Goal: Navigation & Orientation: Find specific page/section

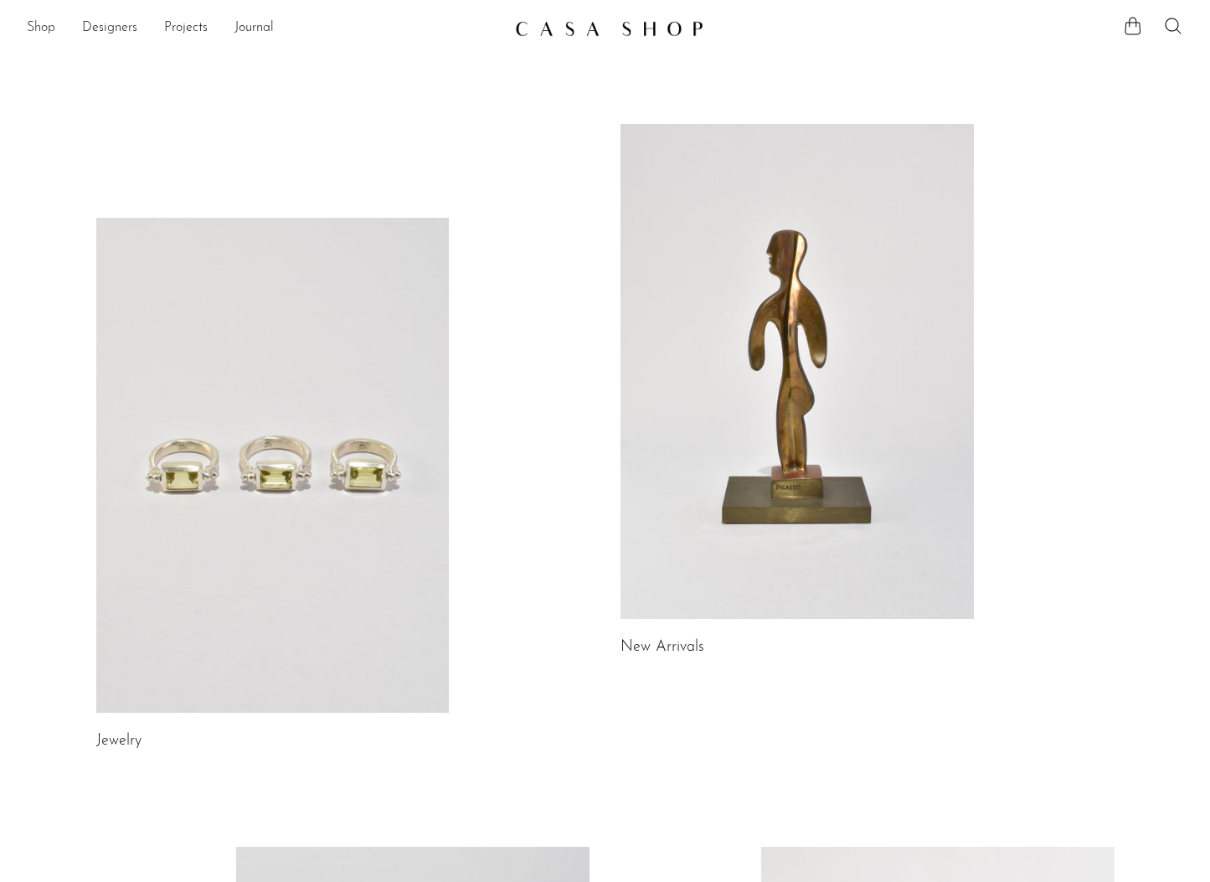
click at [42, 32] on link "Shop" at bounding box center [41, 29] width 28 height 22
click at [1174, 31] on icon at bounding box center [1173, 26] width 20 height 20
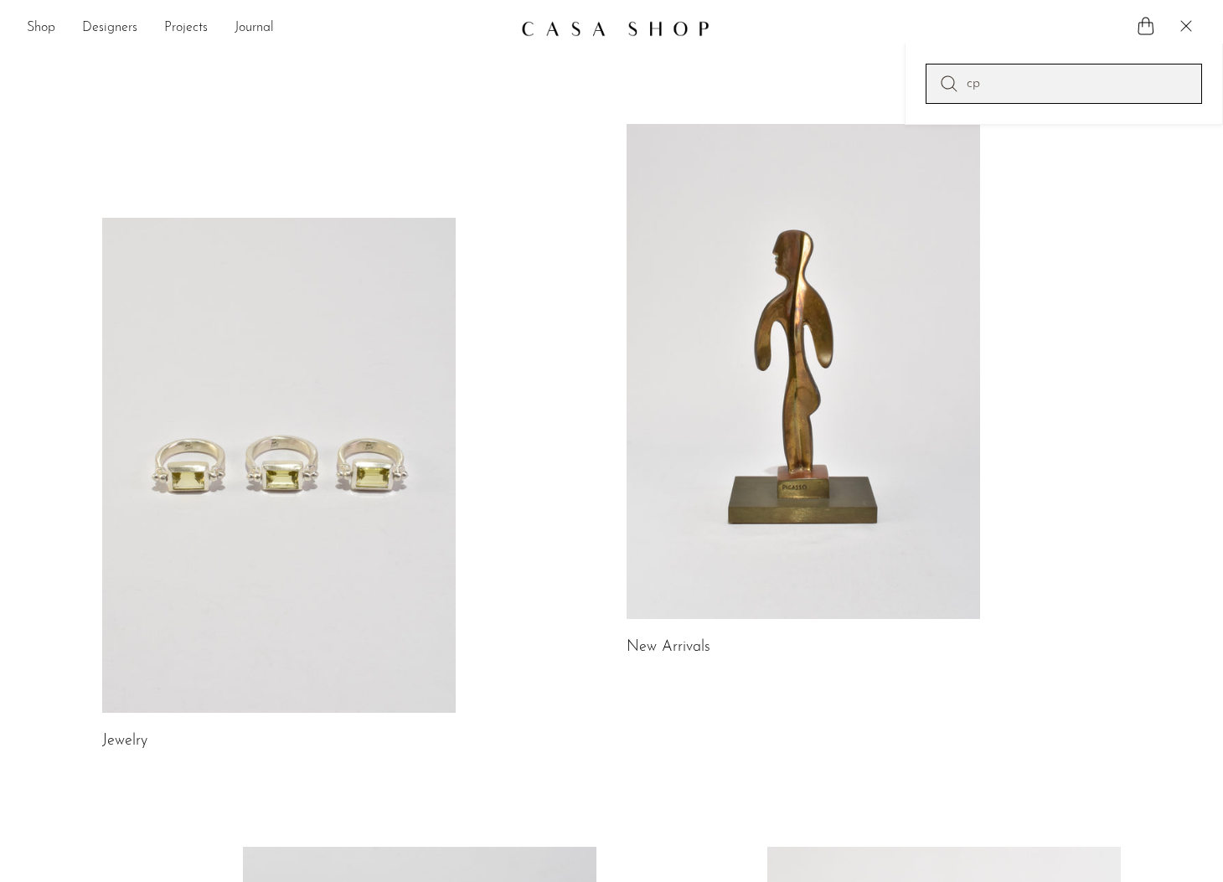
type input "c"
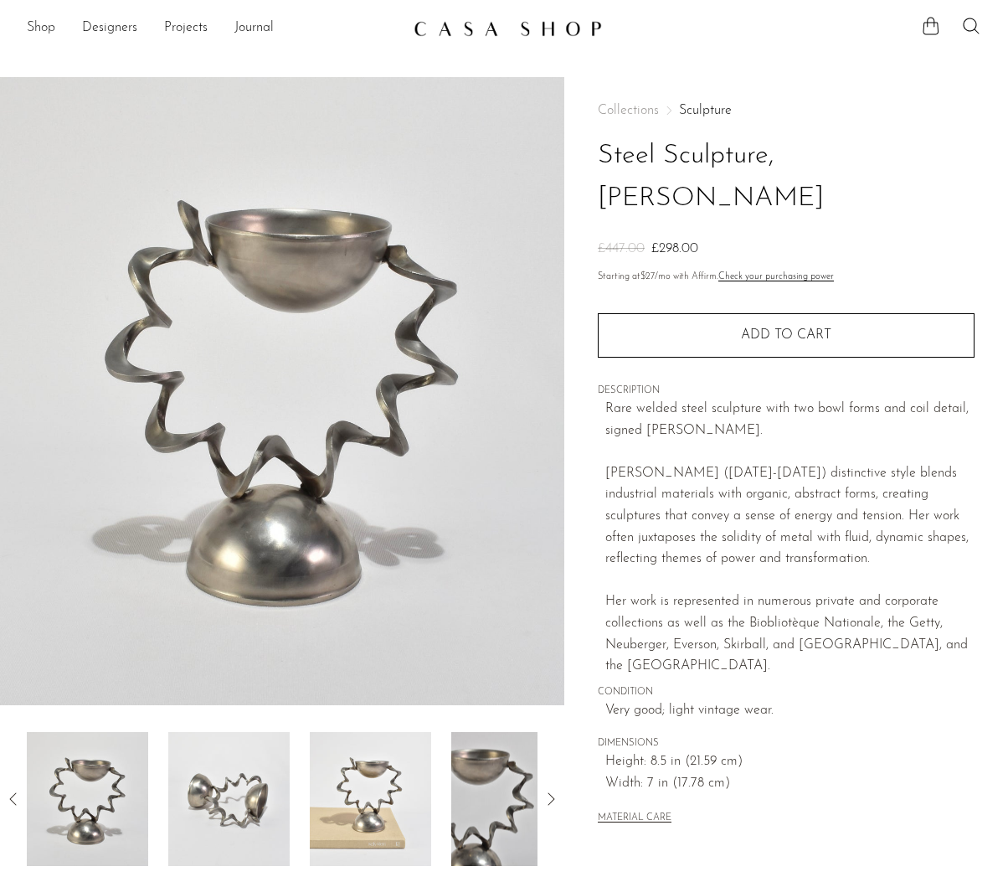
click at [46, 28] on link "Shop" at bounding box center [41, 29] width 28 height 22
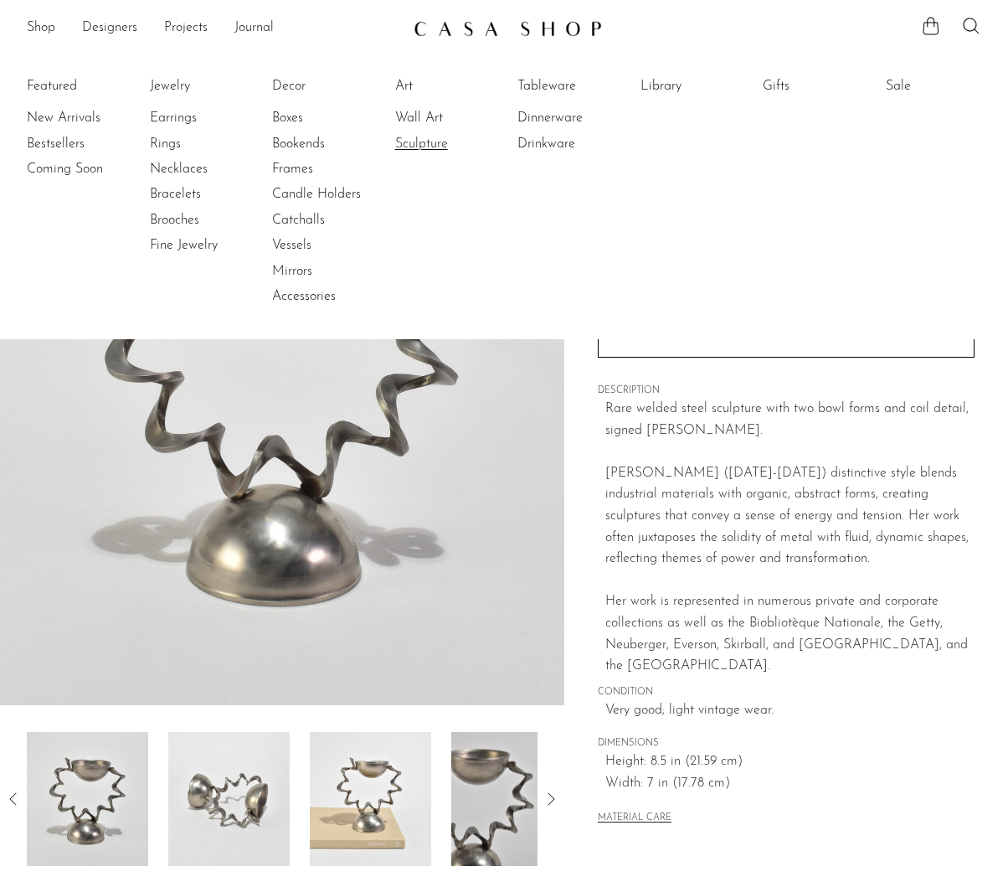
click at [420, 147] on link "Sculpture" at bounding box center [458, 144] width 126 height 18
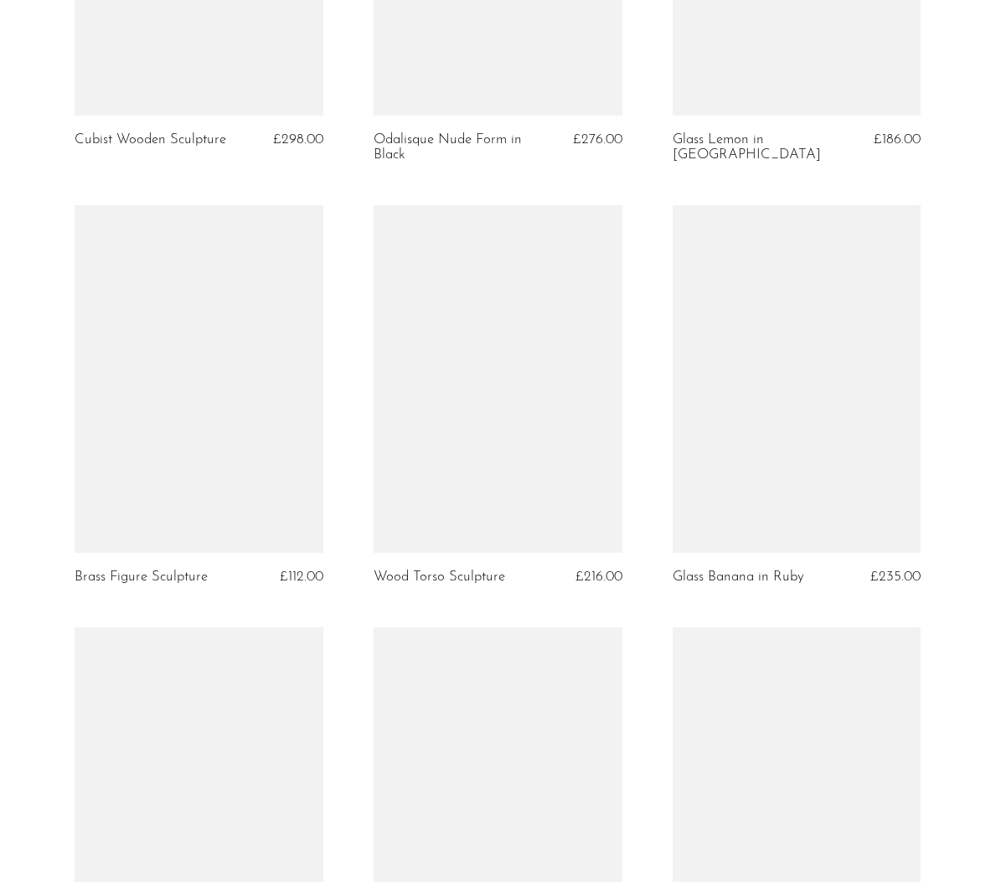
scroll to position [2247, 0]
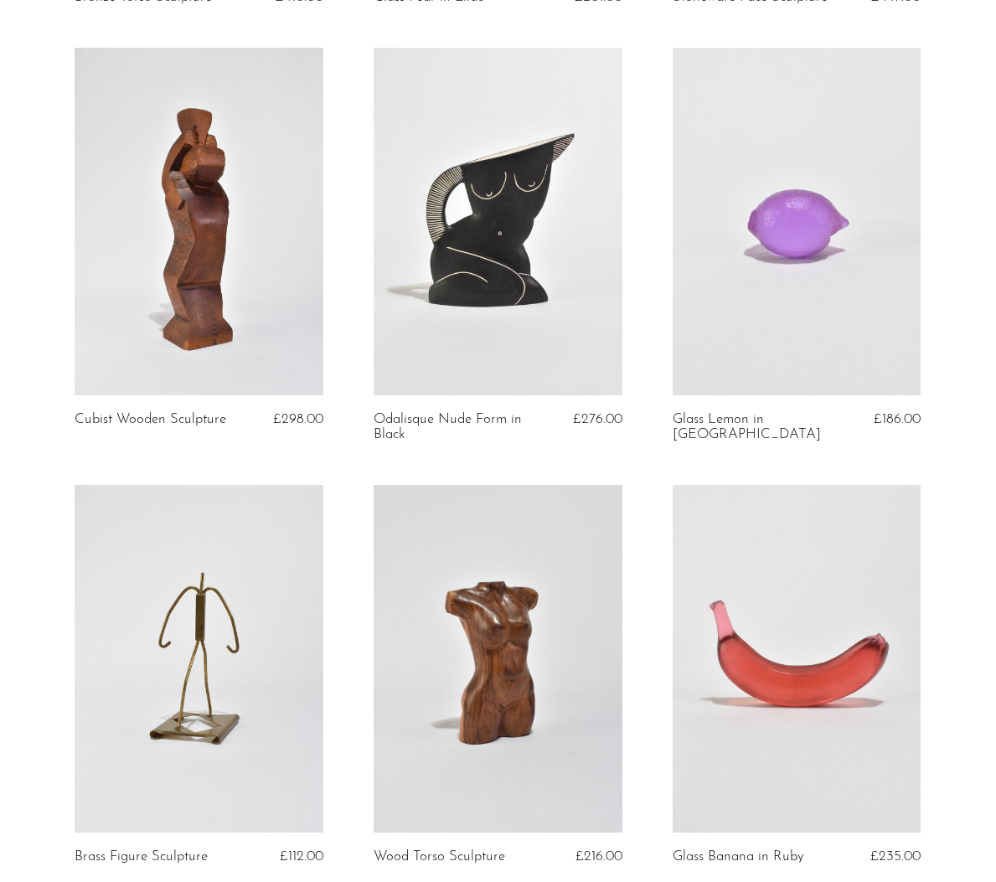
click at [465, 560] on link at bounding box center [498, 659] width 249 height 348
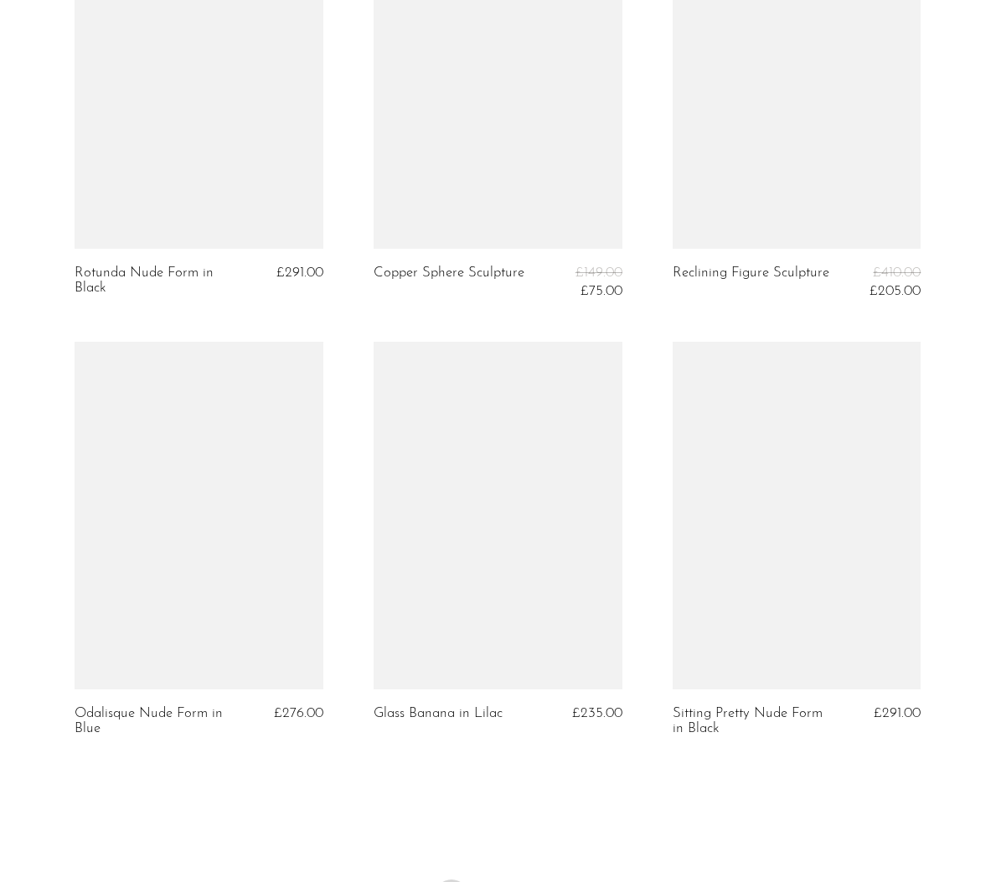
scroll to position [4807, 0]
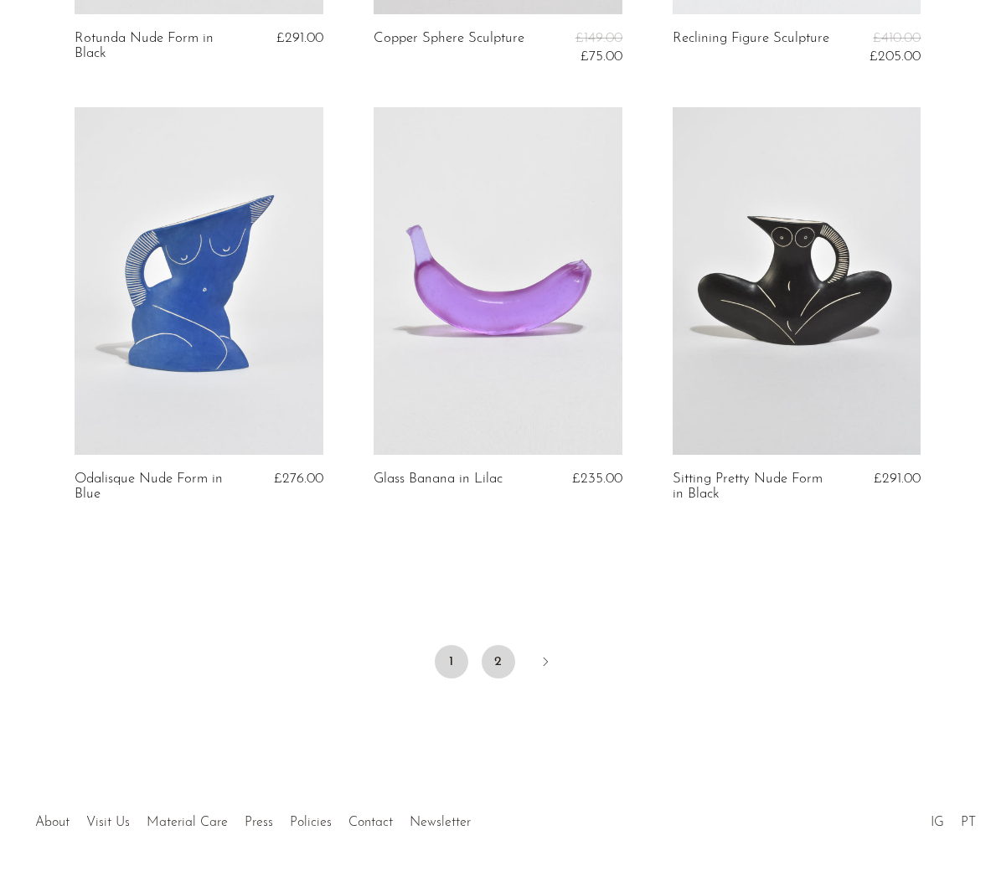
click at [494, 676] on link "2" at bounding box center [499, 662] width 34 height 34
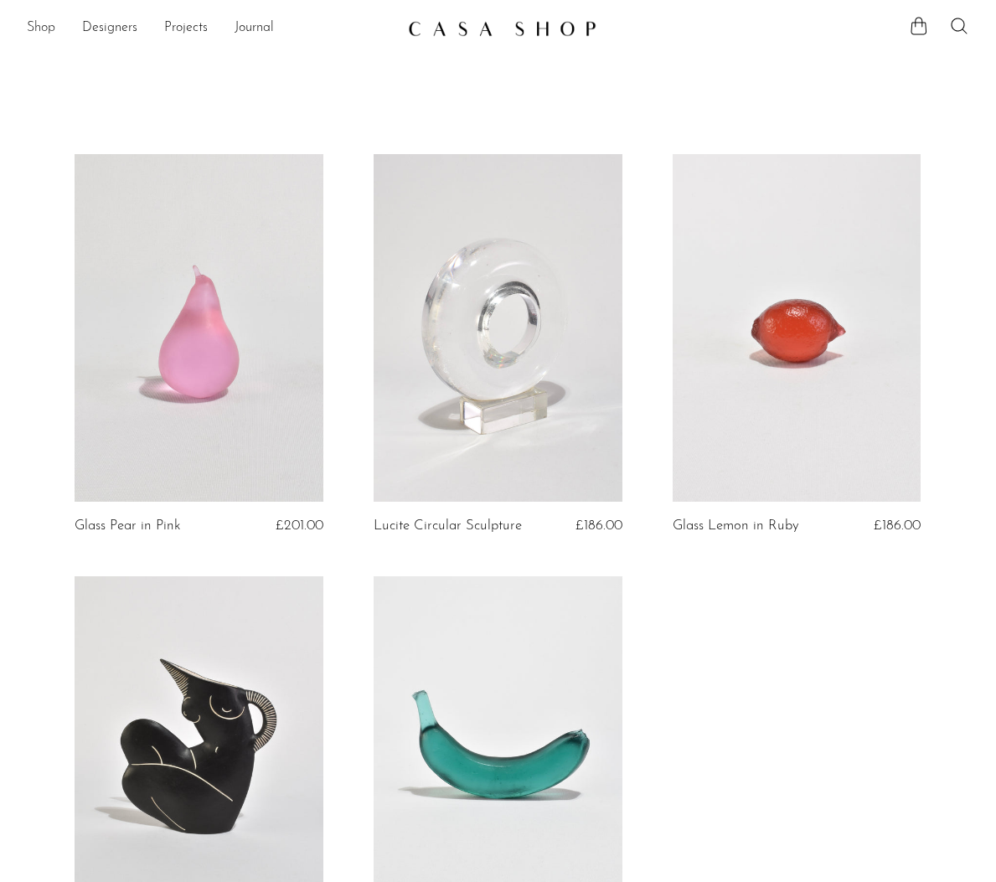
click at [32, 28] on link "Shop" at bounding box center [41, 29] width 28 height 22
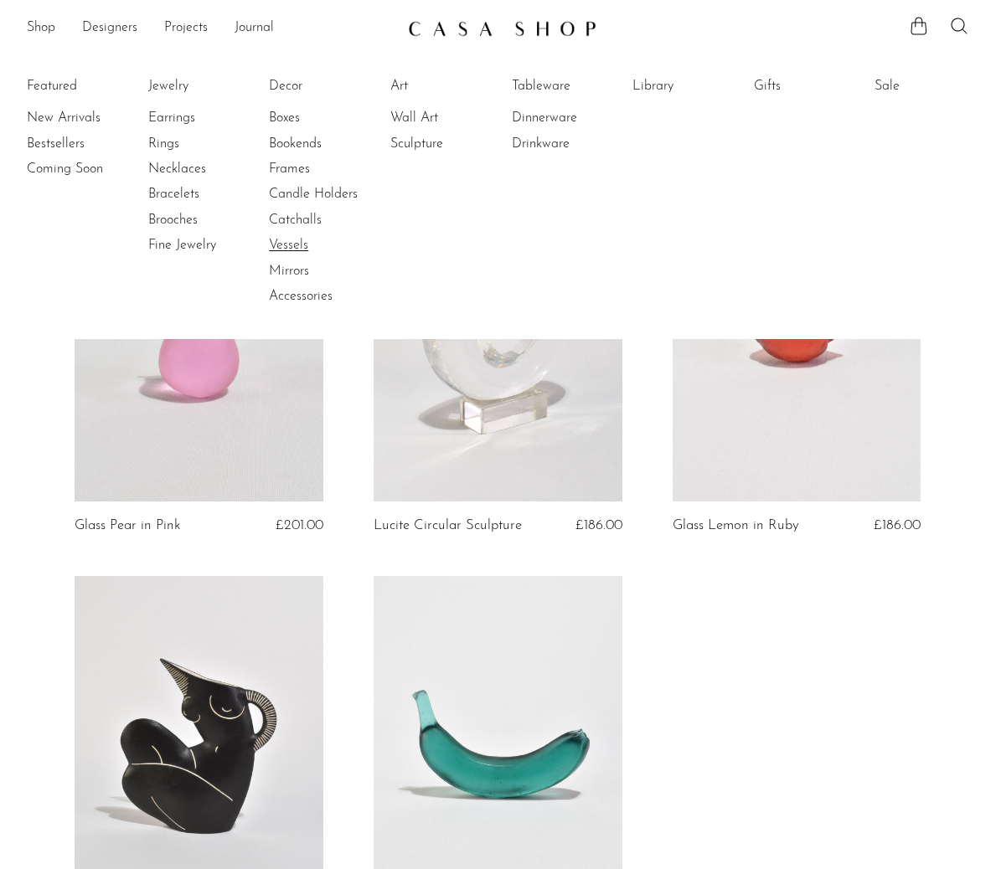
click at [297, 249] on link "Vessels" at bounding box center [332, 245] width 126 height 18
